Goal: Task Accomplishment & Management: Book appointment/travel/reservation

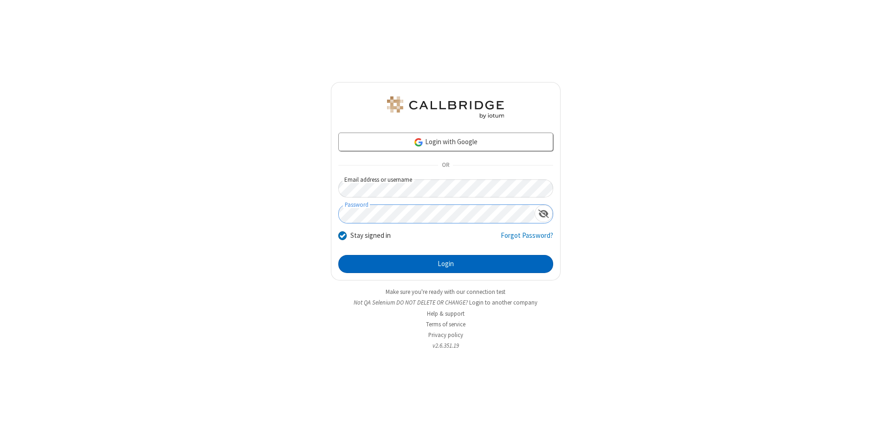
click at [445, 264] on button "Login" at bounding box center [445, 264] width 215 height 19
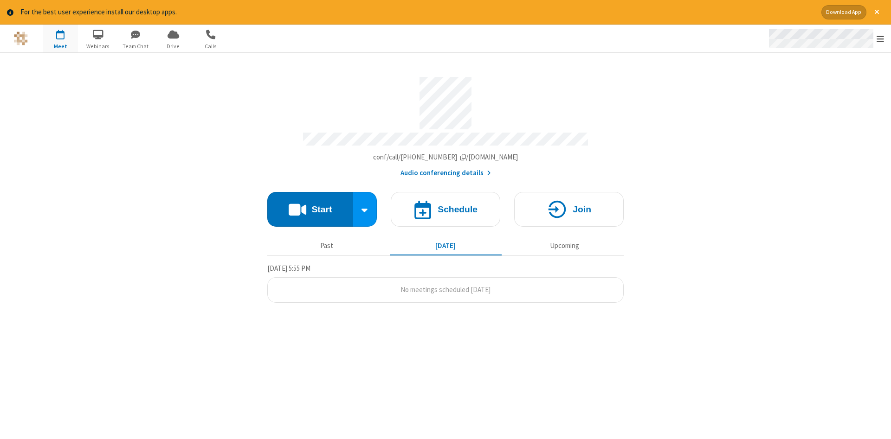
click at [880, 39] on span "Open menu" at bounding box center [879, 38] width 7 height 9
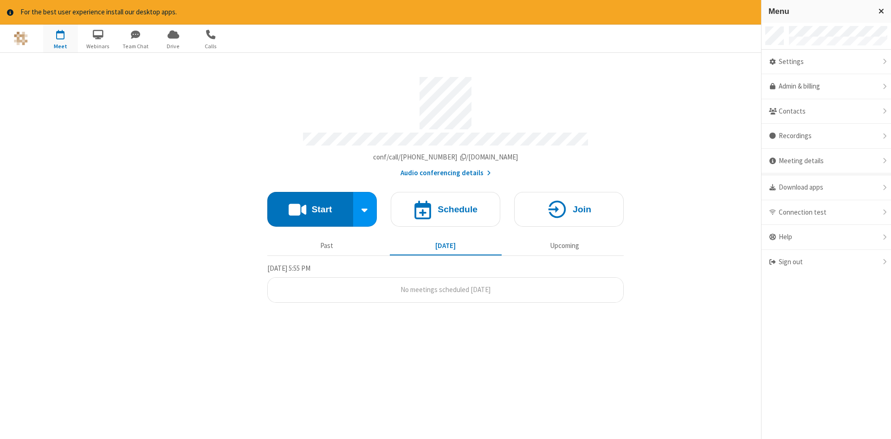
click at [60, 38] on span "button" at bounding box center [60, 34] width 35 height 16
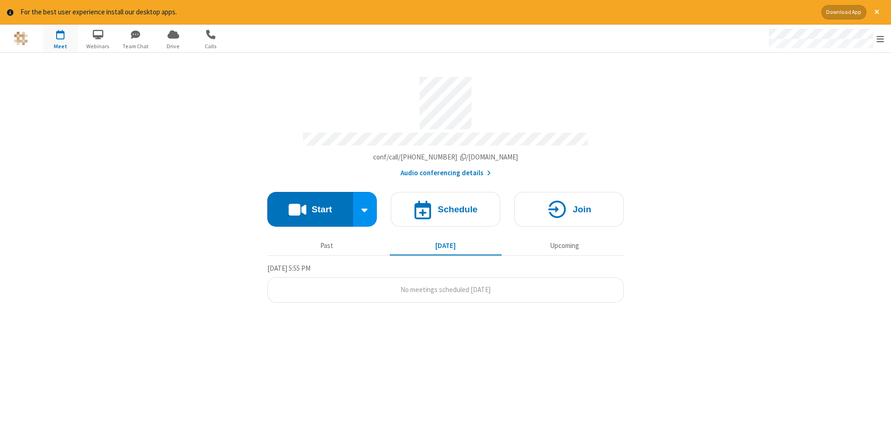
click at [60, 38] on span "button" at bounding box center [60, 34] width 35 height 16
click at [445, 206] on h4 "Schedule" at bounding box center [457, 209] width 40 height 9
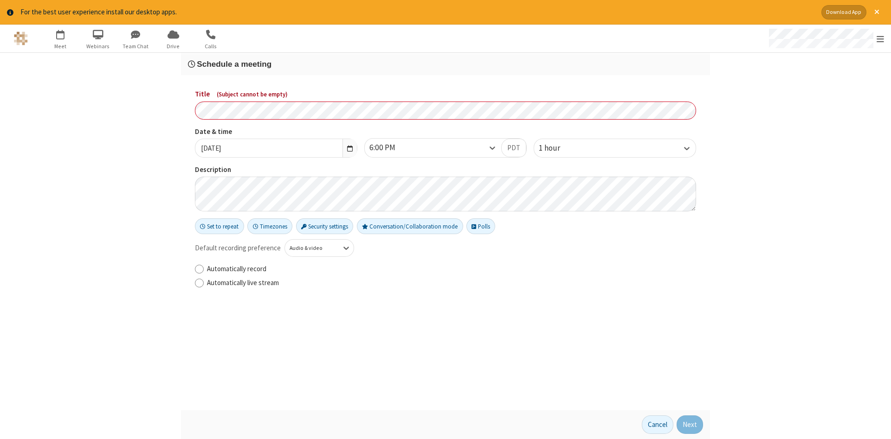
click at [445, 64] on h3 "Schedule a meeting" at bounding box center [445, 64] width 515 height 9
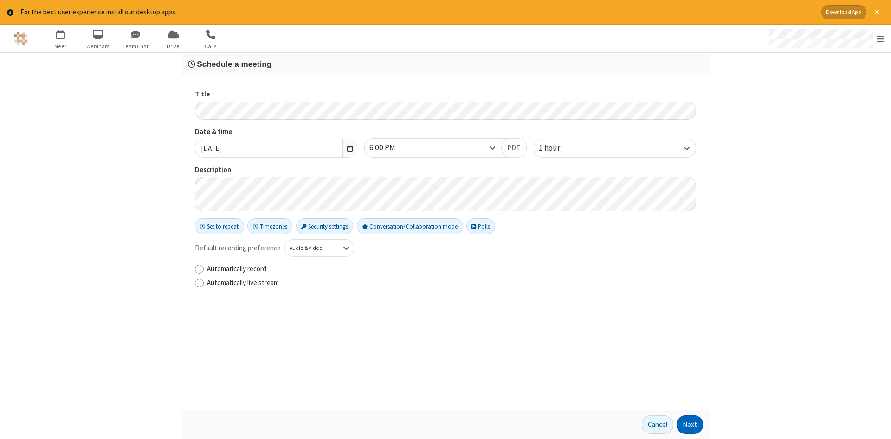
click at [690, 425] on button "Next" at bounding box center [689, 425] width 26 height 19
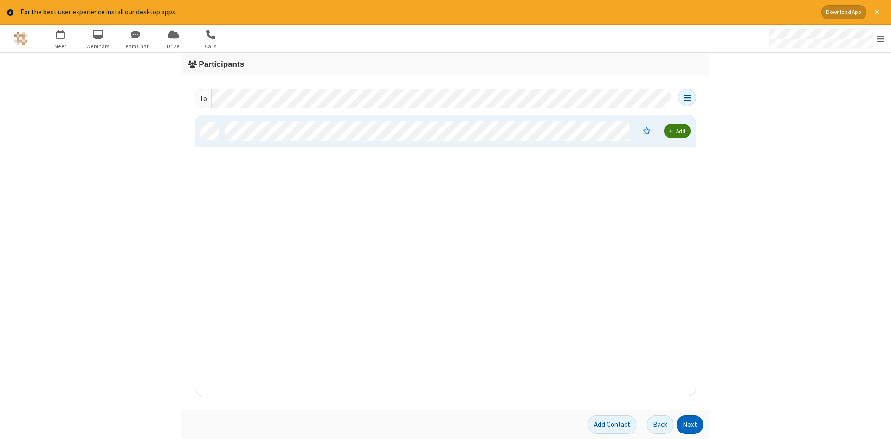
click at [690, 425] on button "Next" at bounding box center [689, 425] width 26 height 19
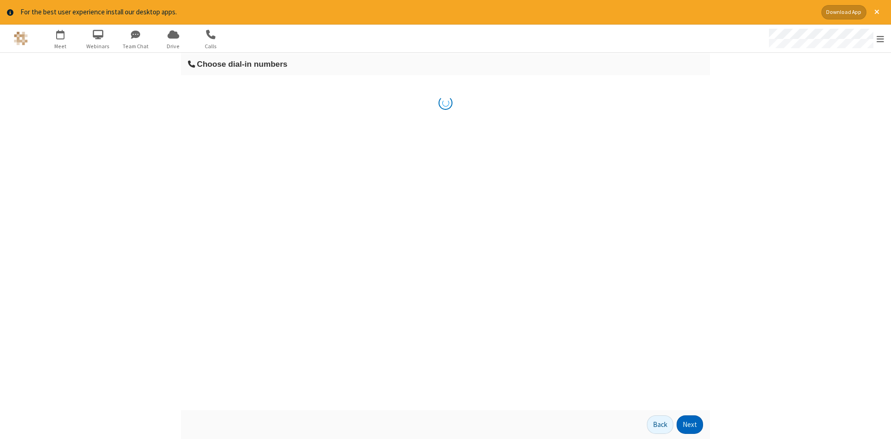
click at [690, 425] on button "Next" at bounding box center [689, 425] width 26 height 19
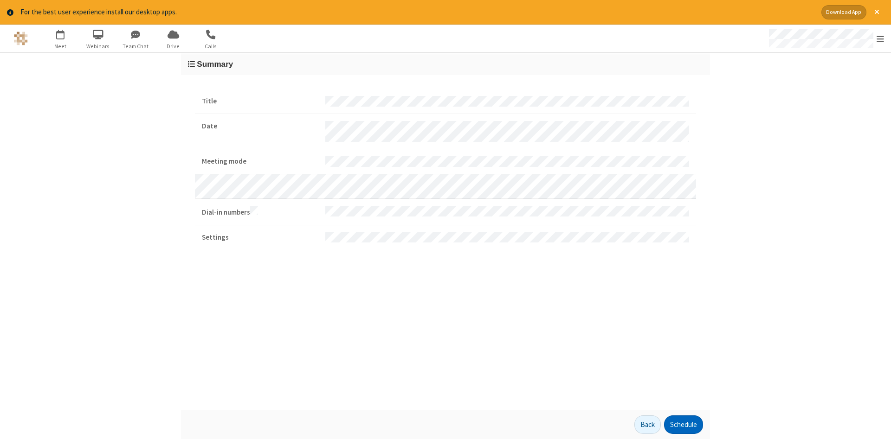
click at [683, 425] on button "Schedule" at bounding box center [683, 425] width 39 height 19
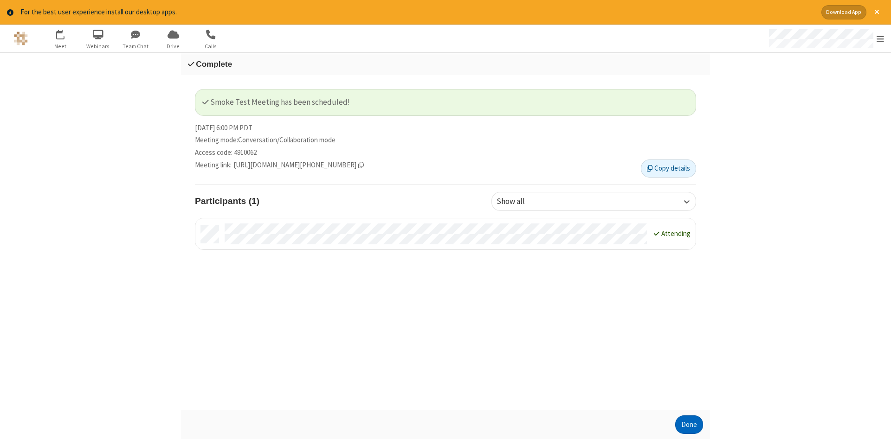
click at [689, 425] on button "Done" at bounding box center [689, 425] width 28 height 19
